Goal: Find specific page/section: Locate item on page

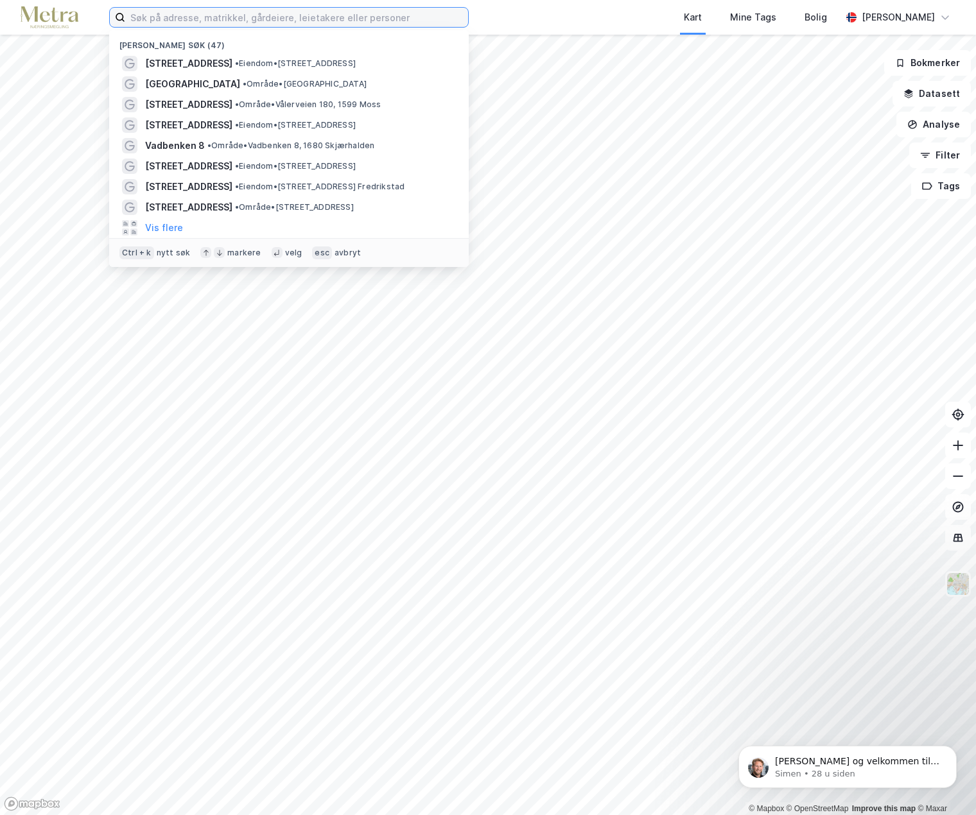
click at [290, 18] on input at bounding box center [296, 17] width 343 height 19
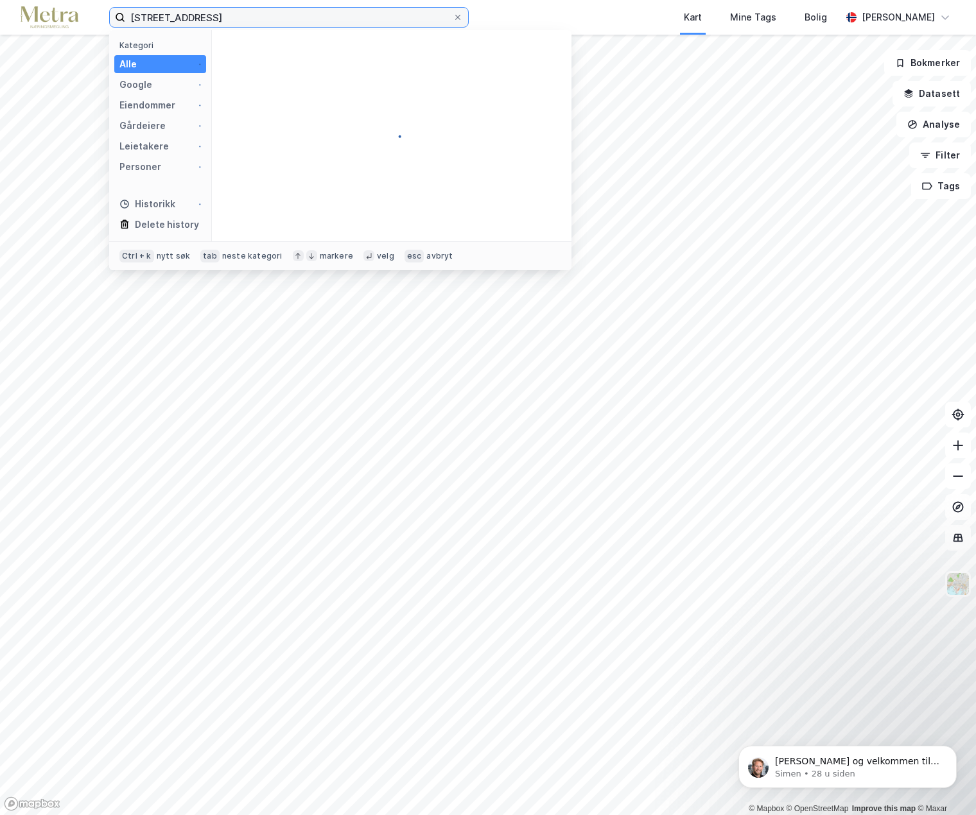
type input "[STREET_ADDRESS]"
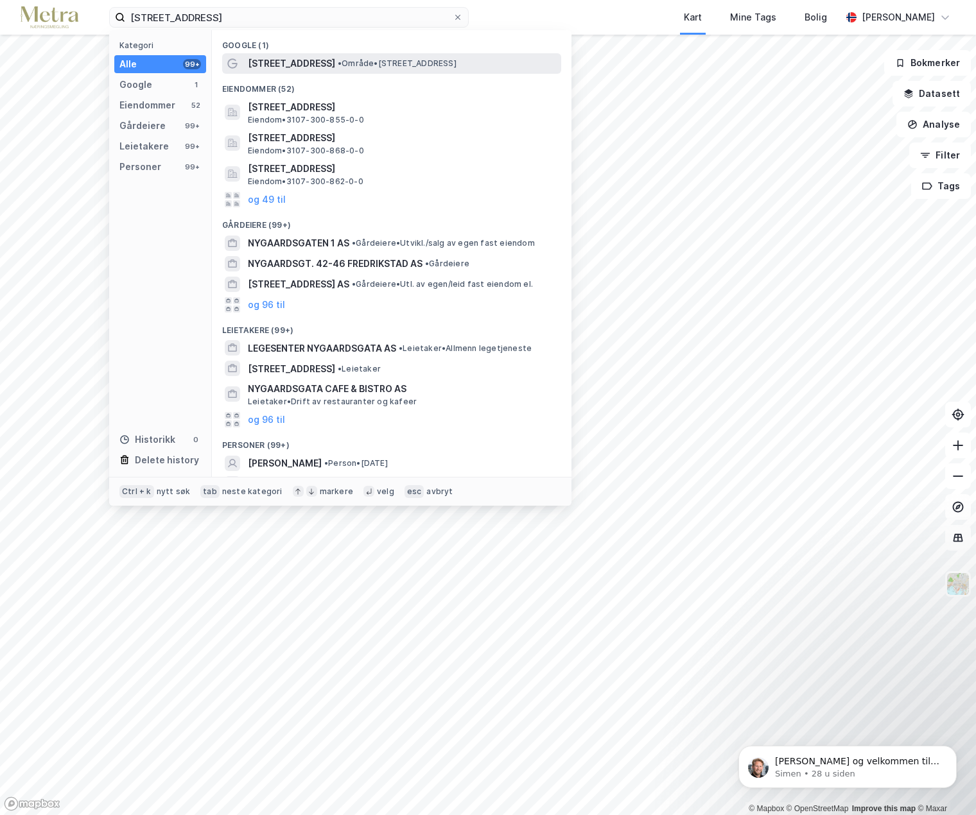
click at [297, 67] on span "[STREET_ADDRESS]" at bounding box center [291, 63] width 87 height 15
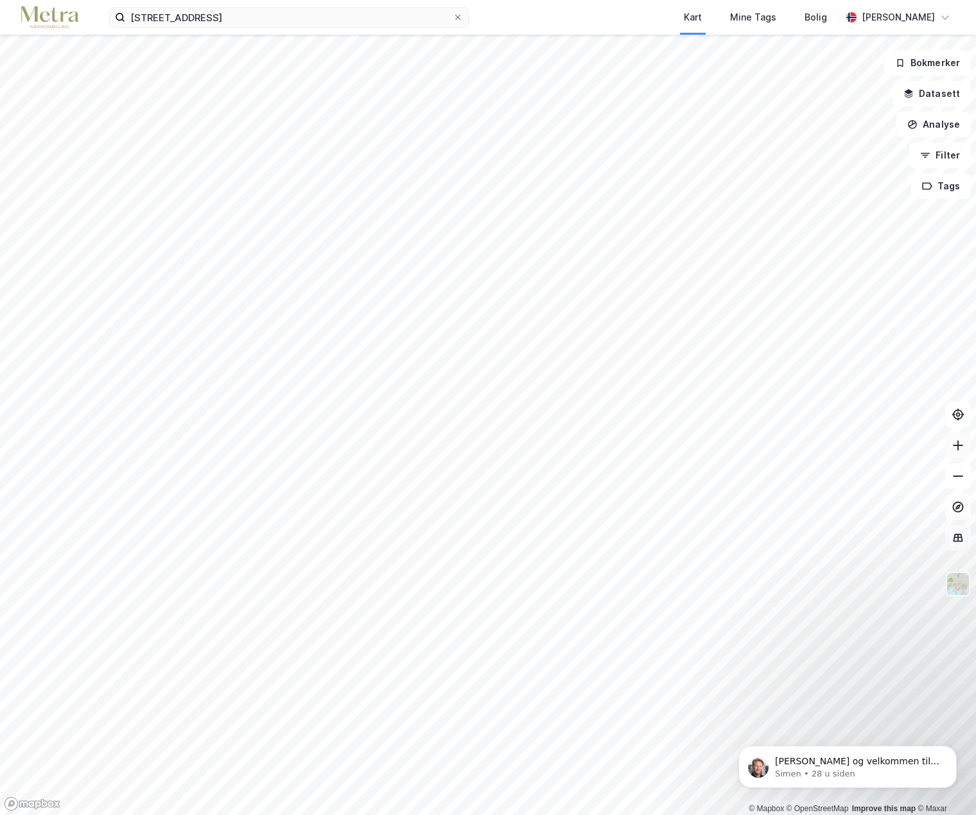
click at [959, 446] on icon at bounding box center [957, 445] width 13 height 13
click at [965, 455] on button at bounding box center [958, 446] width 26 height 26
